Goal: Information Seeking & Learning: Compare options

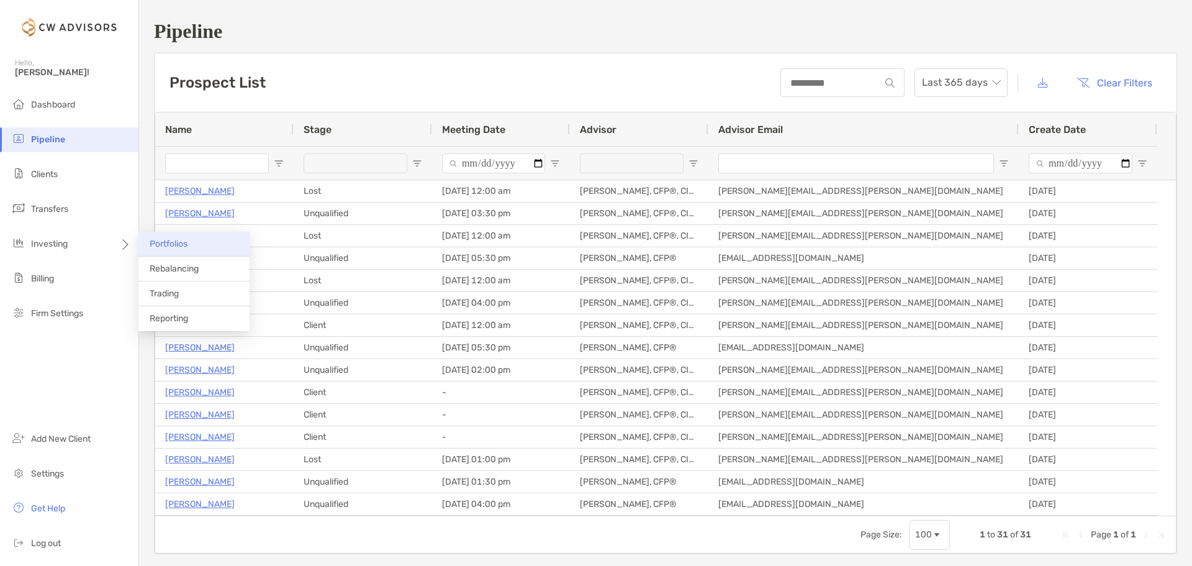
click at [186, 248] on span "Portfolios" at bounding box center [169, 243] width 38 height 11
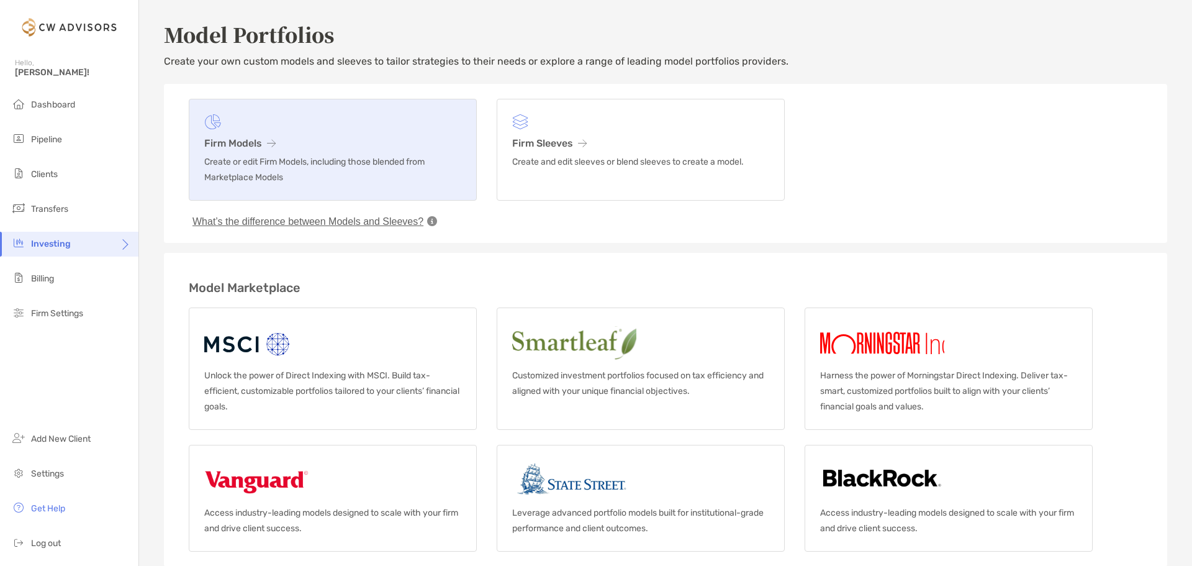
click at [245, 141] on h3 "Firm Models" at bounding box center [332, 143] width 257 height 12
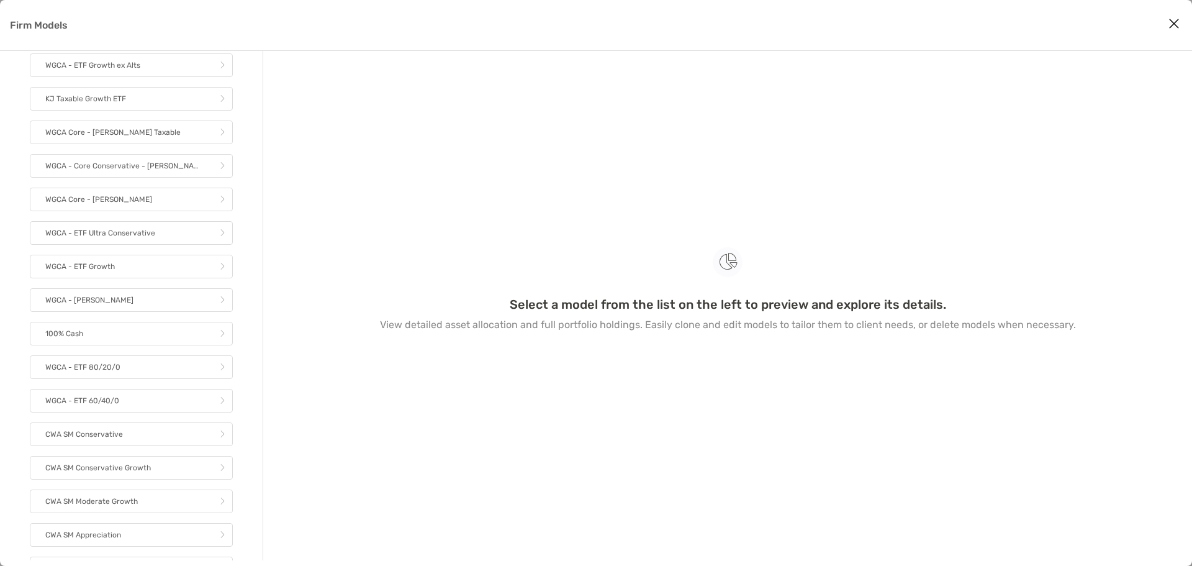
scroll to position [268, 0]
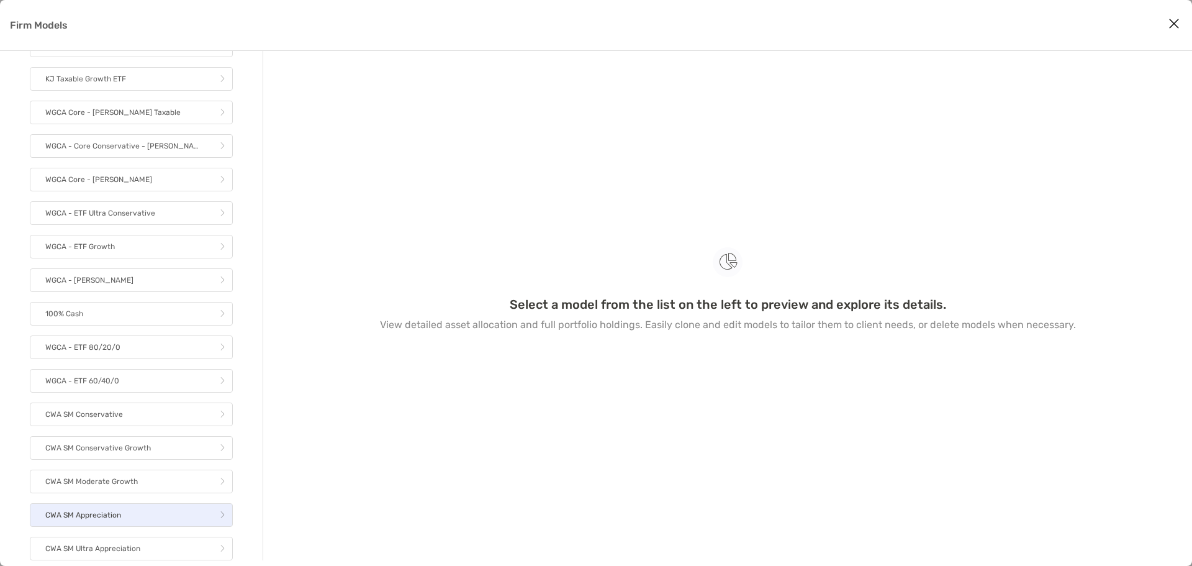
click at [127, 516] on link "CWA SM Appreciation" at bounding box center [131, 515] width 203 height 24
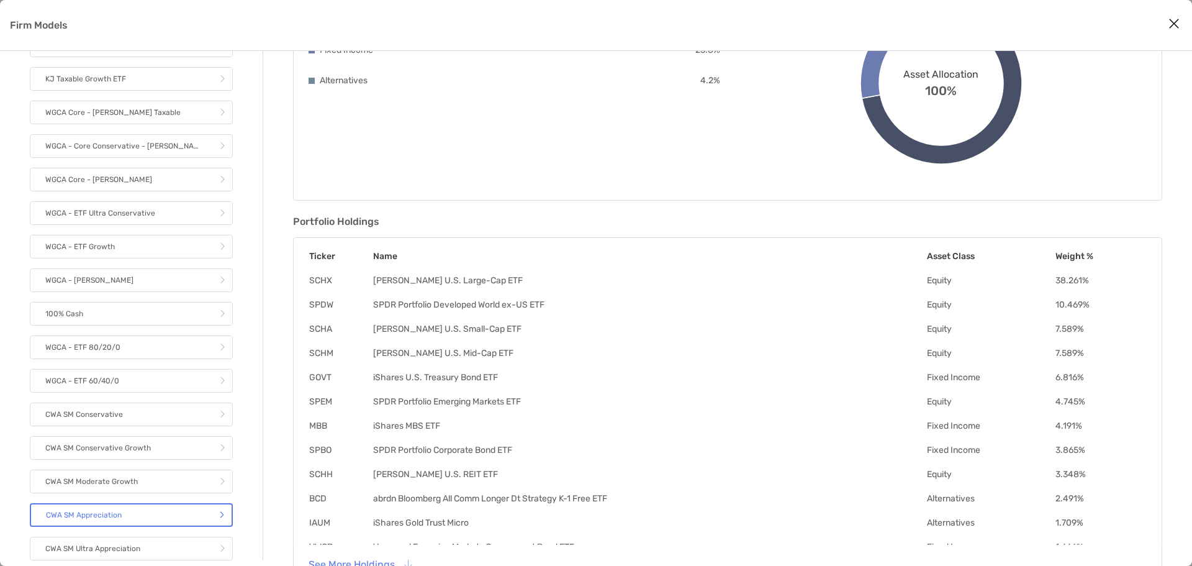
scroll to position [214, 0]
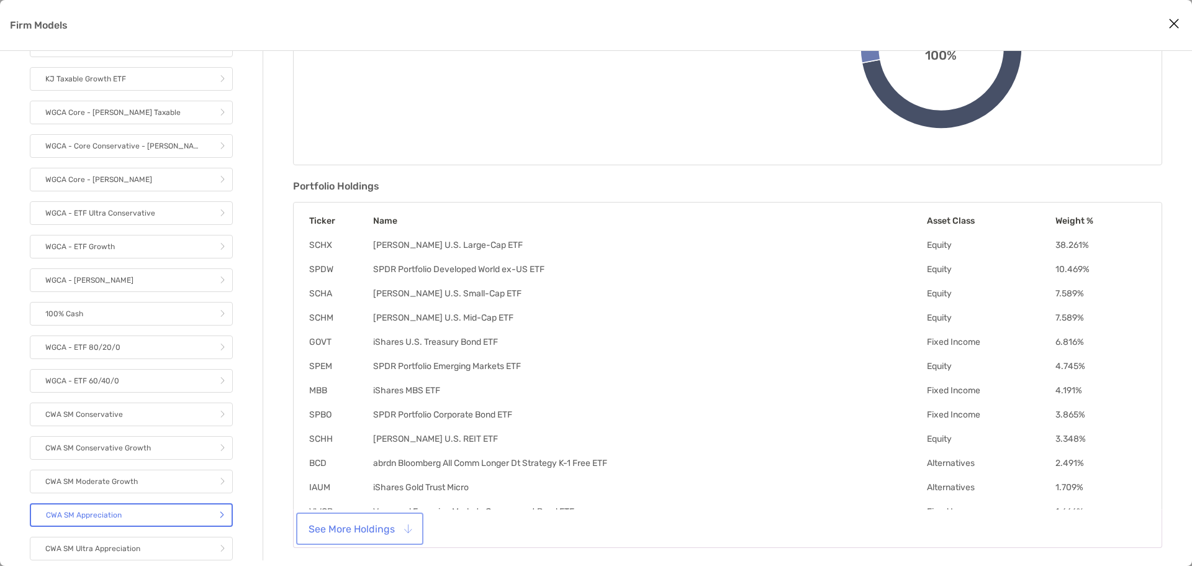
click at [387, 529] on button "See More Holdings" at bounding box center [360, 528] width 122 height 27
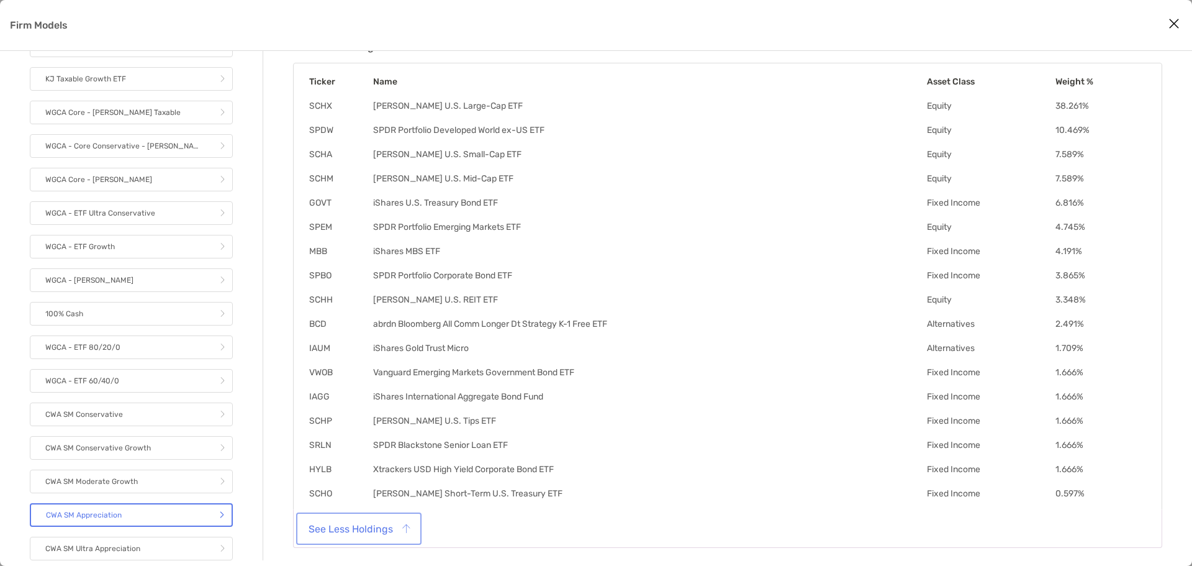
scroll to position [291, 0]
click at [141, 544] on link "CWA SM Ultra Appreciation" at bounding box center [131, 548] width 203 height 24
